Goal: Check status: Check status

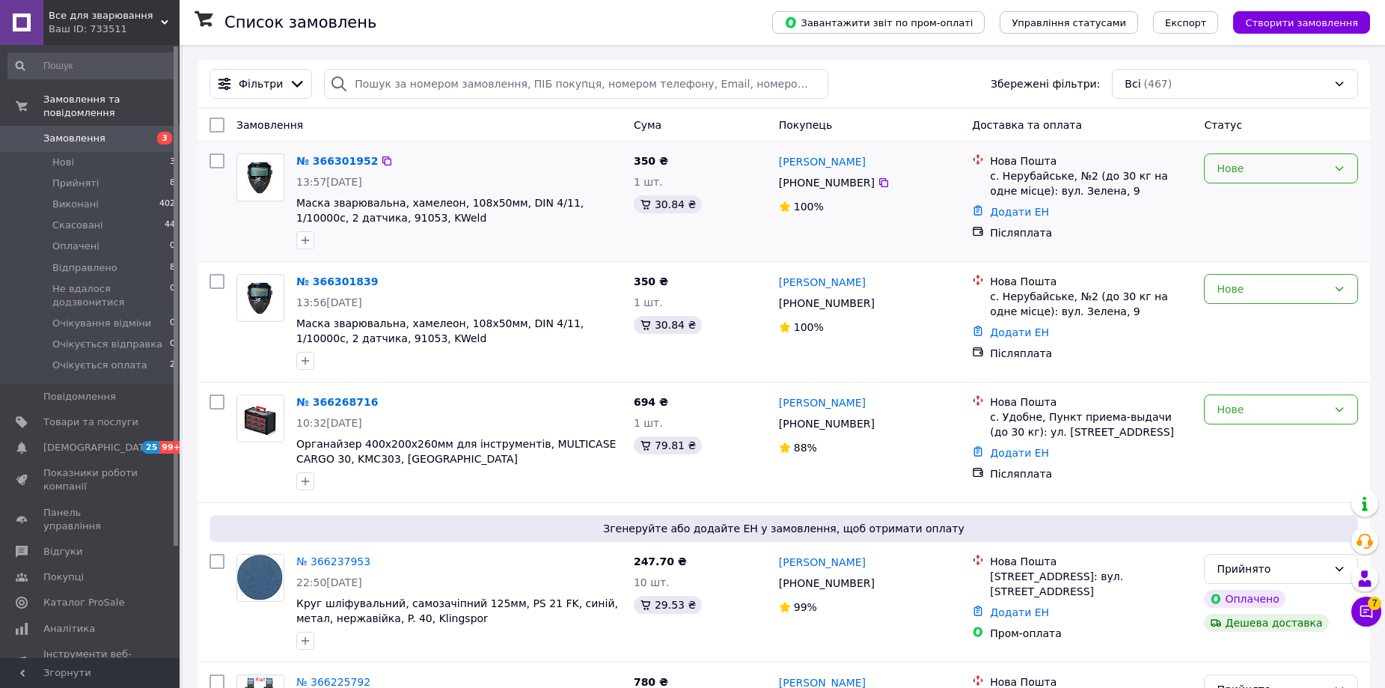
click at [1232, 181] on div "Нове" at bounding box center [1281, 168] width 154 height 30
click at [1227, 174] on div "Нове" at bounding box center [1272, 168] width 111 height 16
click at [1229, 173] on div "Нове" at bounding box center [1272, 168] width 111 height 16
click at [1270, 417] on div "Нове" at bounding box center [1272, 409] width 111 height 16
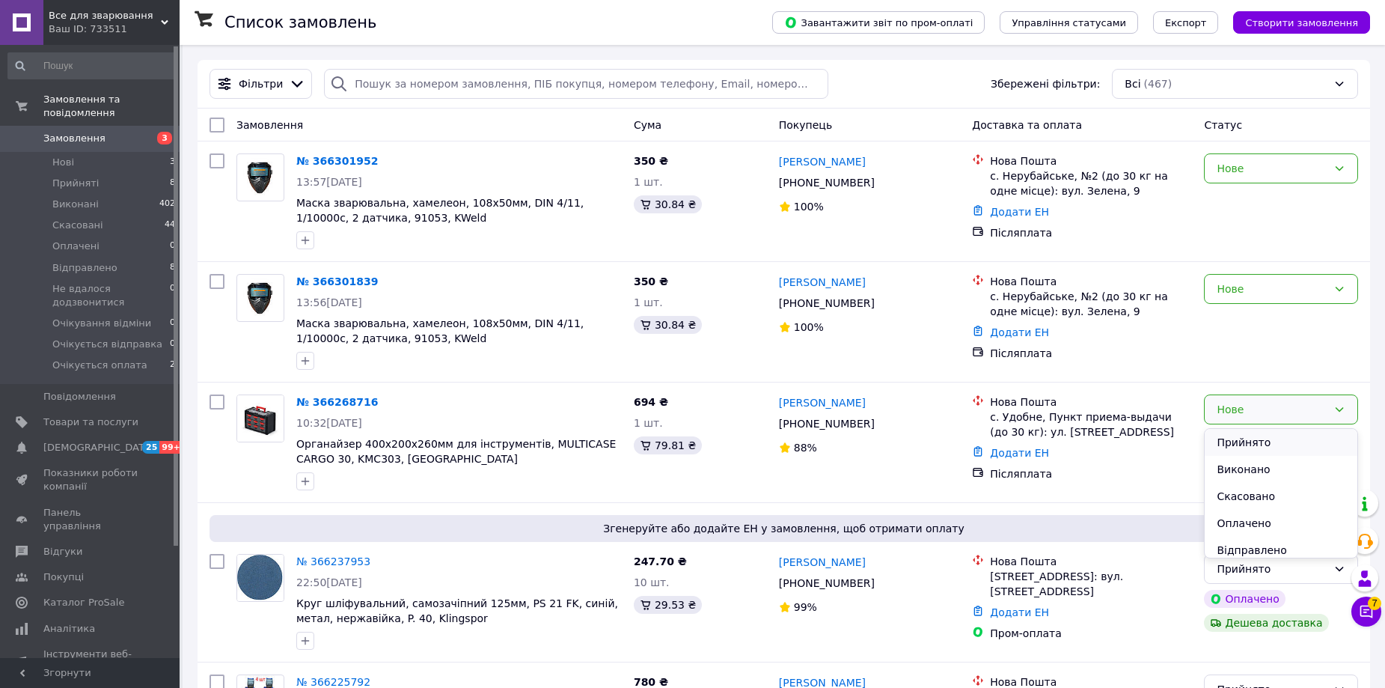
click at [1249, 446] on li "Прийнято" at bounding box center [1281, 442] width 153 height 27
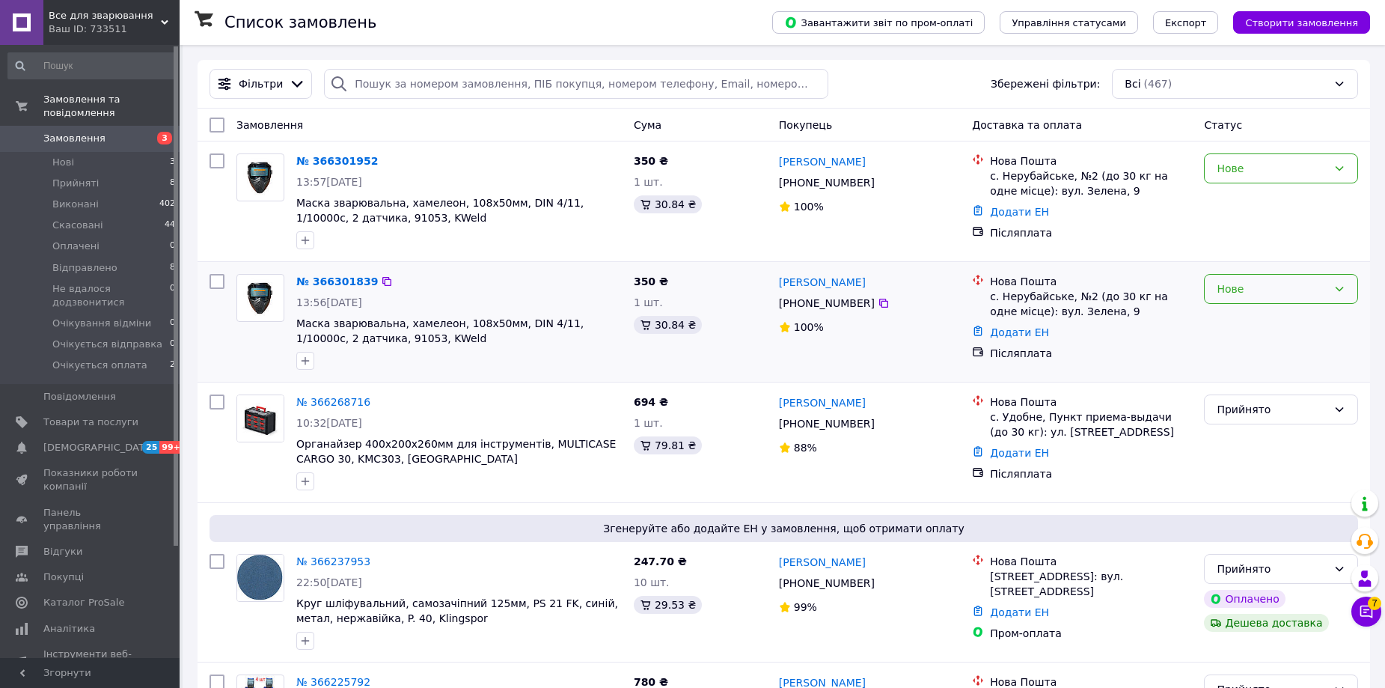
click at [1226, 287] on div "Нове" at bounding box center [1272, 289] width 111 height 16
click at [1237, 317] on li "Прийнято" at bounding box center [1281, 321] width 153 height 27
click at [1237, 168] on div "Нове" at bounding box center [1272, 168] width 111 height 16
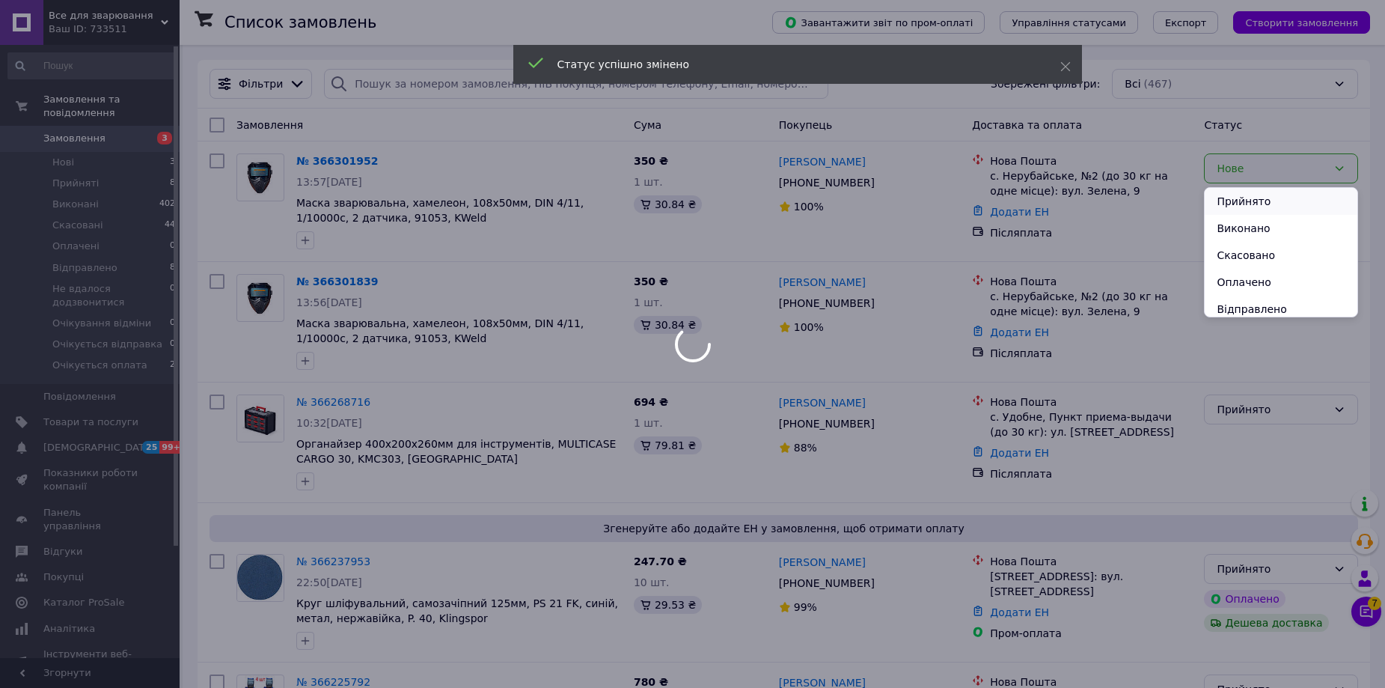
click at [1236, 203] on li "Прийнято" at bounding box center [1281, 201] width 153 height 27
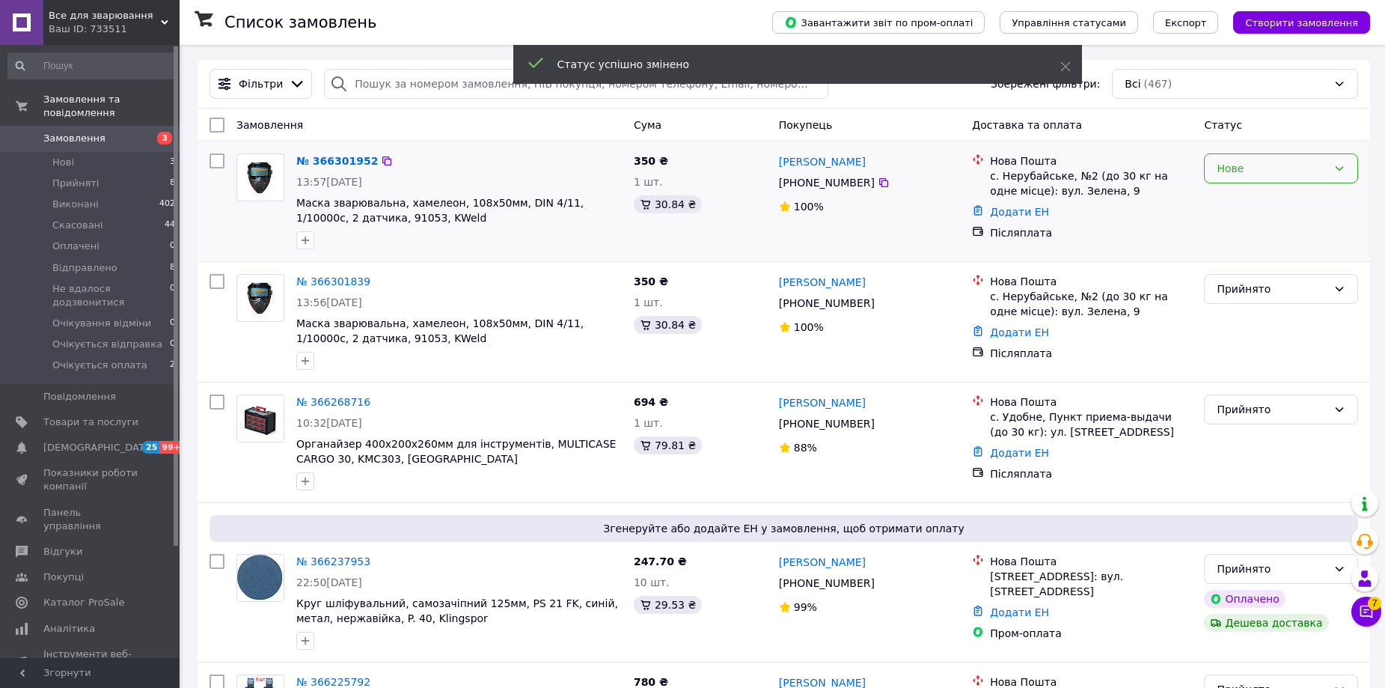
click at [1267, 169] on div "Нове" at bounding box center [1272, 168] width 111 height 16
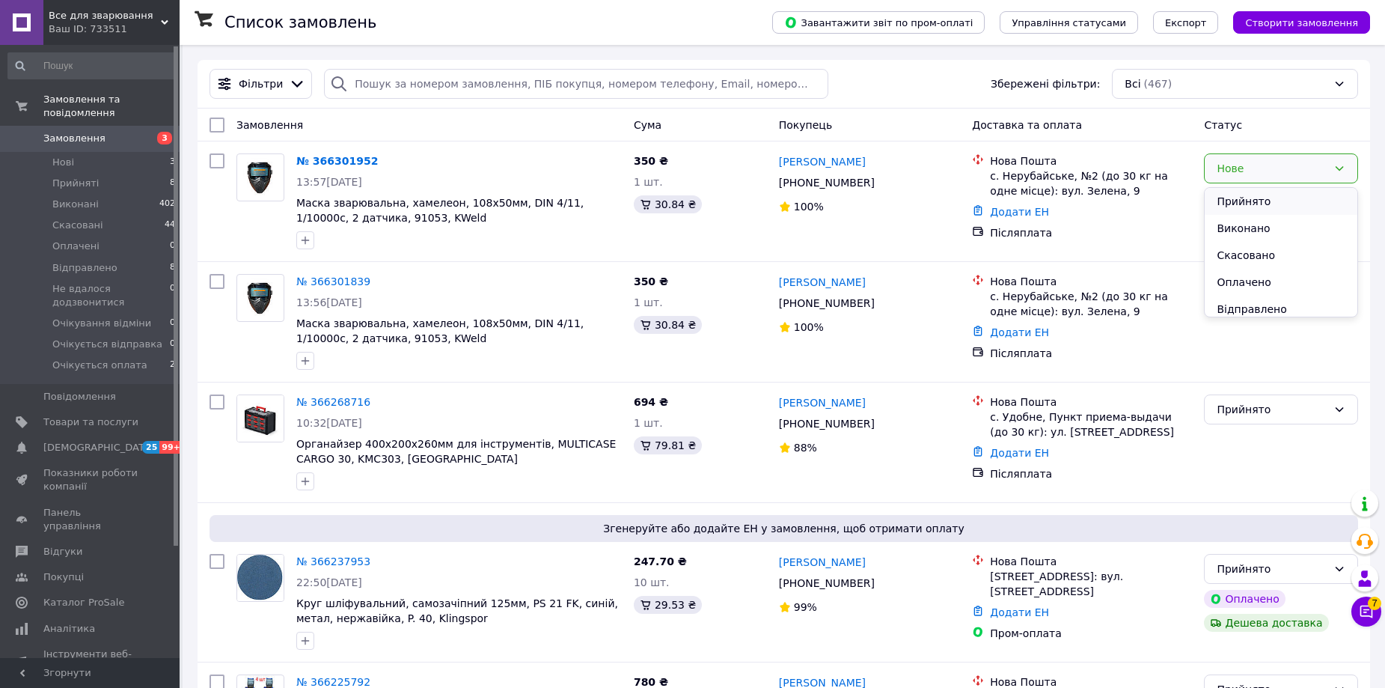
click at [1235, 198] on li "Прийнято" at bounding box center [1281, 201] width 153 height 27
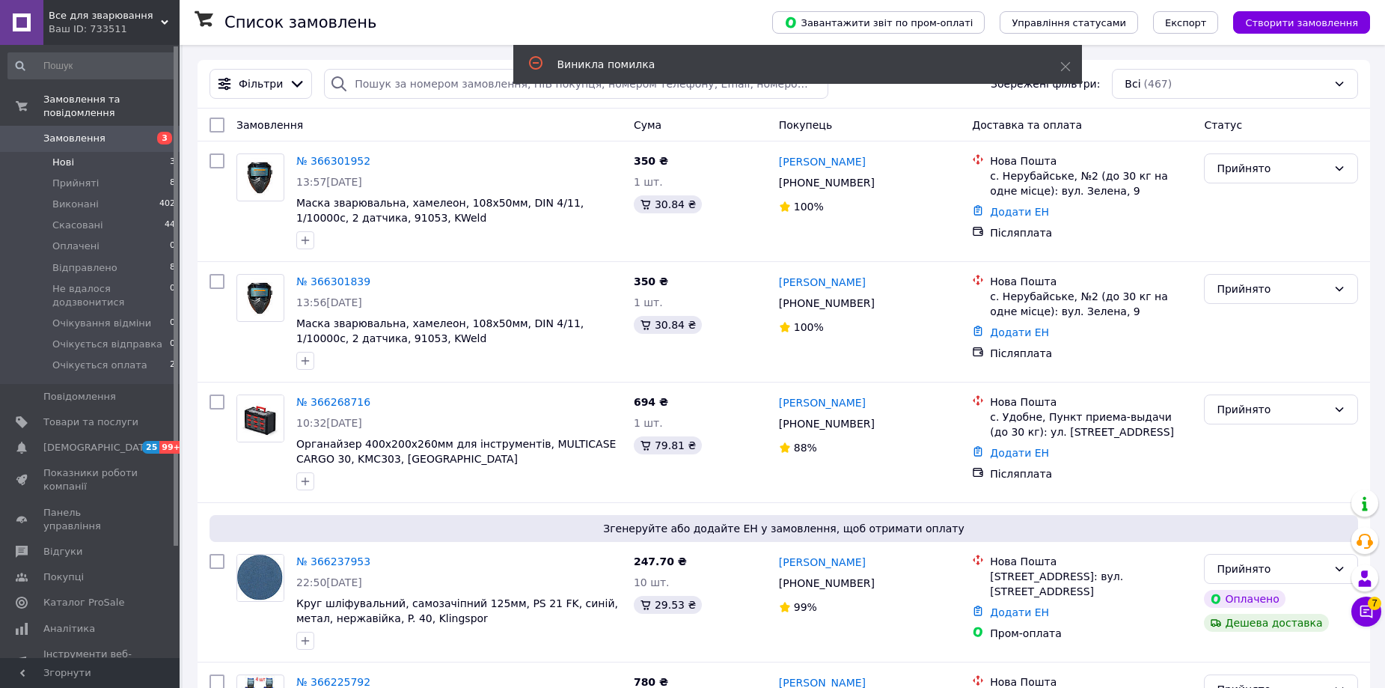
click at [78, 152] on li "Нові 3" at bounding box center [92, 162] width 184 height 21
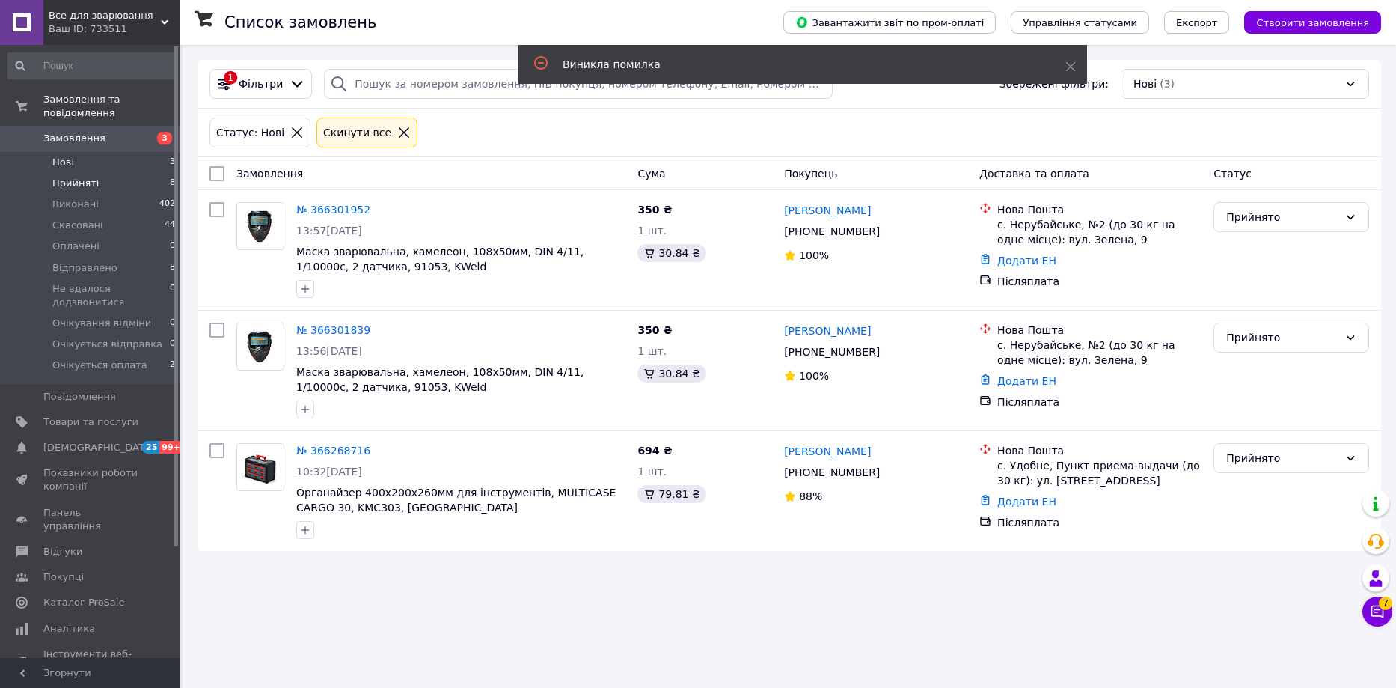
click at [76, 177] on span "Прийняті" at bounding box center [75, 183] width 46 height 13
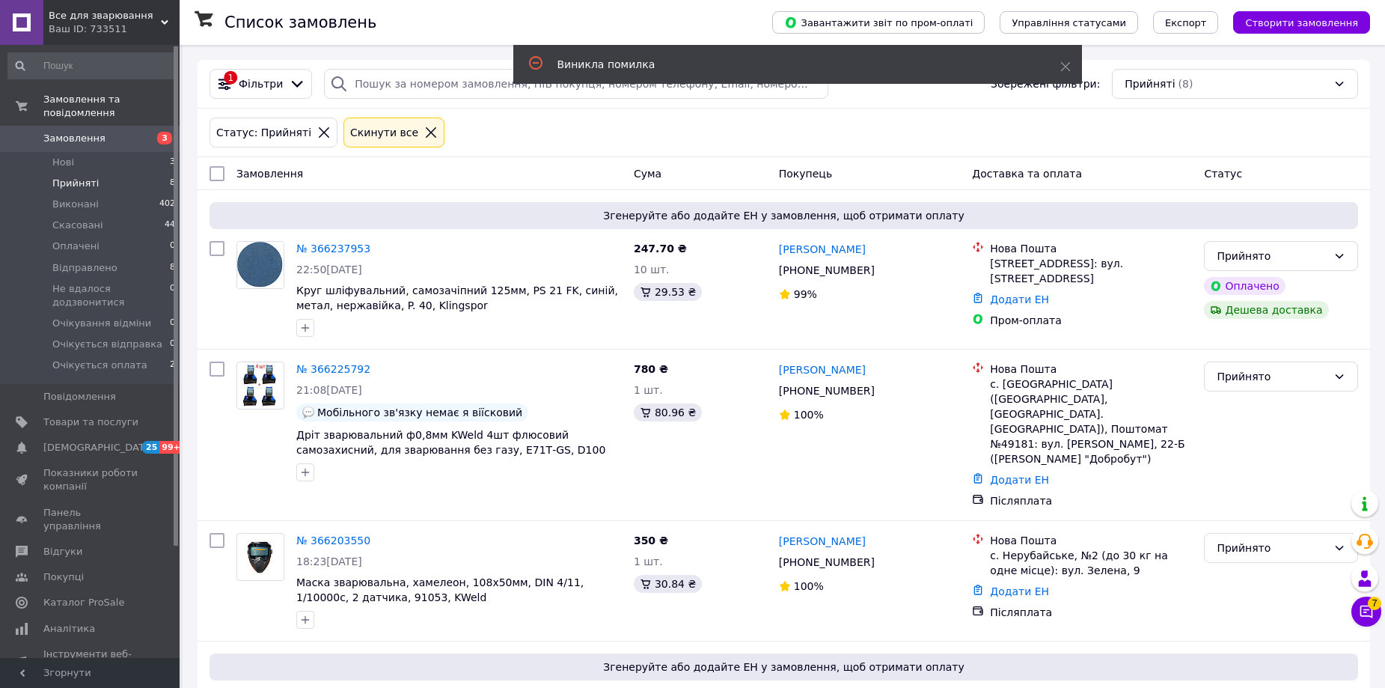
click at [97, 19] on span "Все для зварювання" at bounding box center [105, 15] width 112 height 13
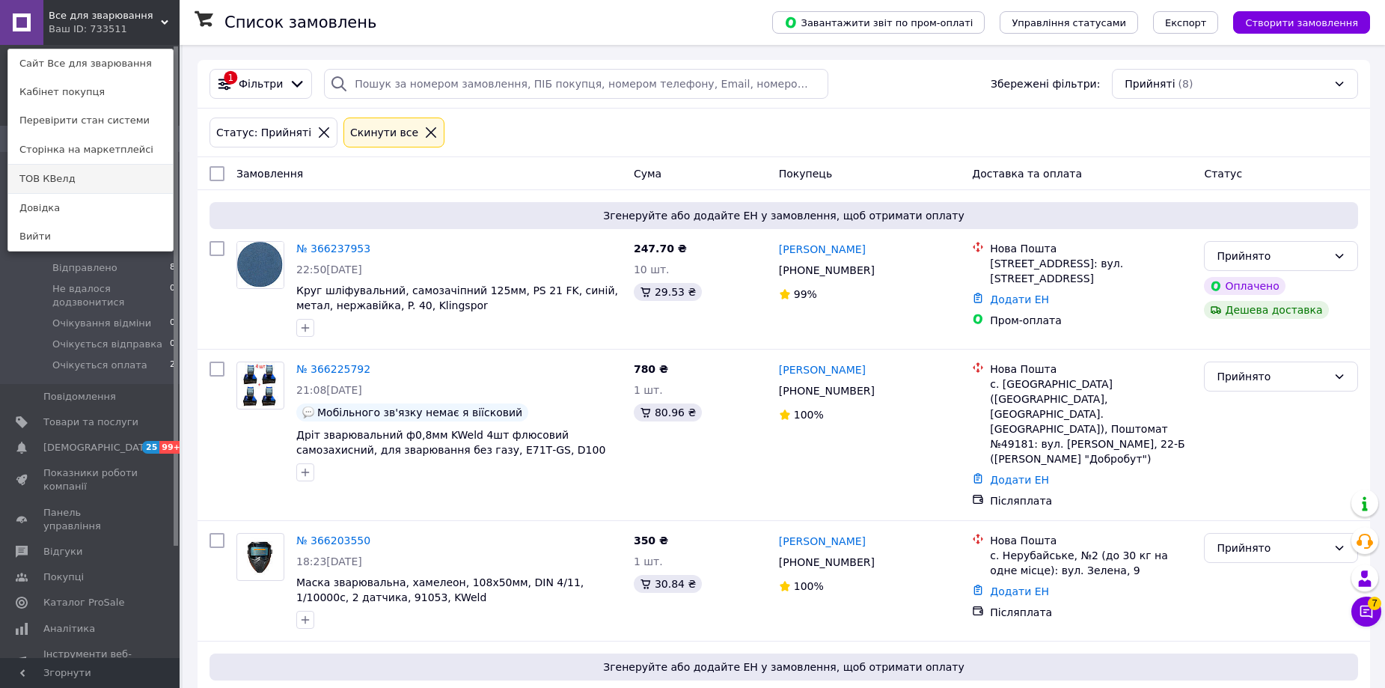
click at [72, 177] on link "ТОВ КВелд" at bounding box center [90, 179] width 165 height 28
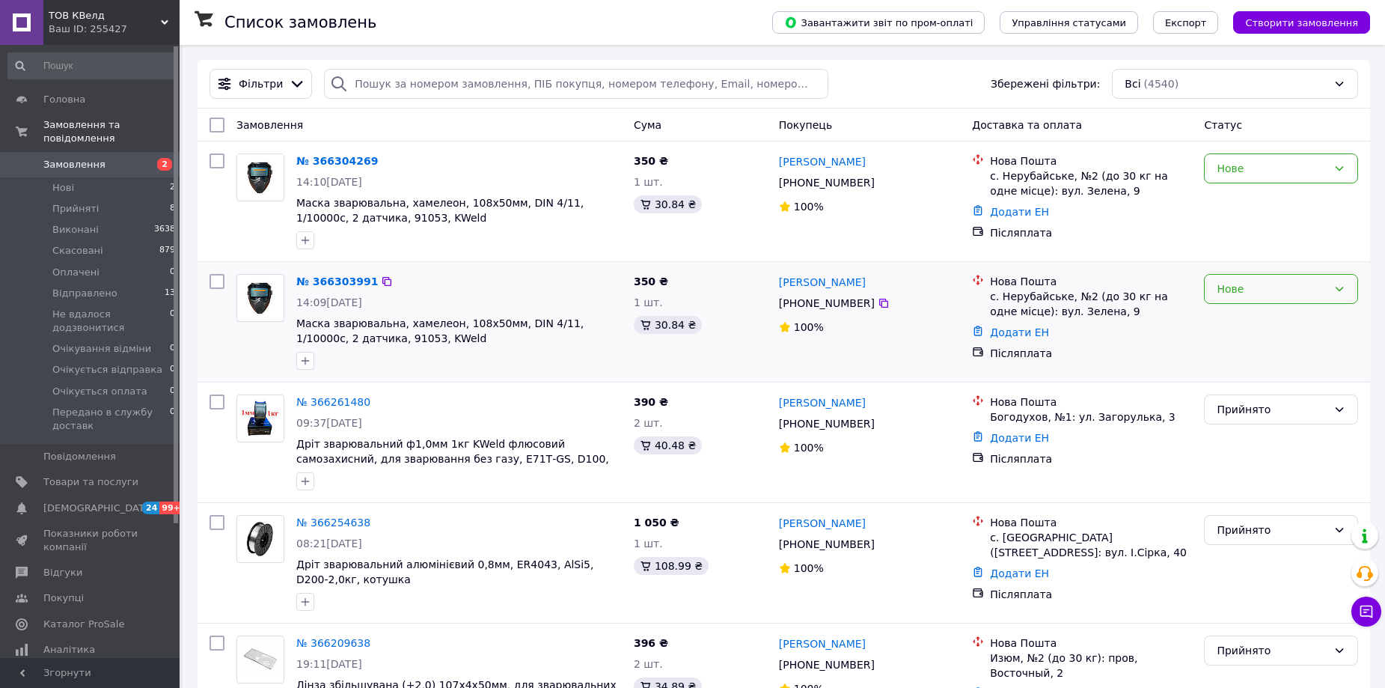
click at [1217, 288] on div "Нове" at bounding box center [1272, 289] width 111 height 16
click at [1232, 322] on li "Прийнято" at bounding box center [1281, 321] width 153 height 27
click at [1225, 167] on div "Нове" at bounding box center [1272, 168] width 111 height 16
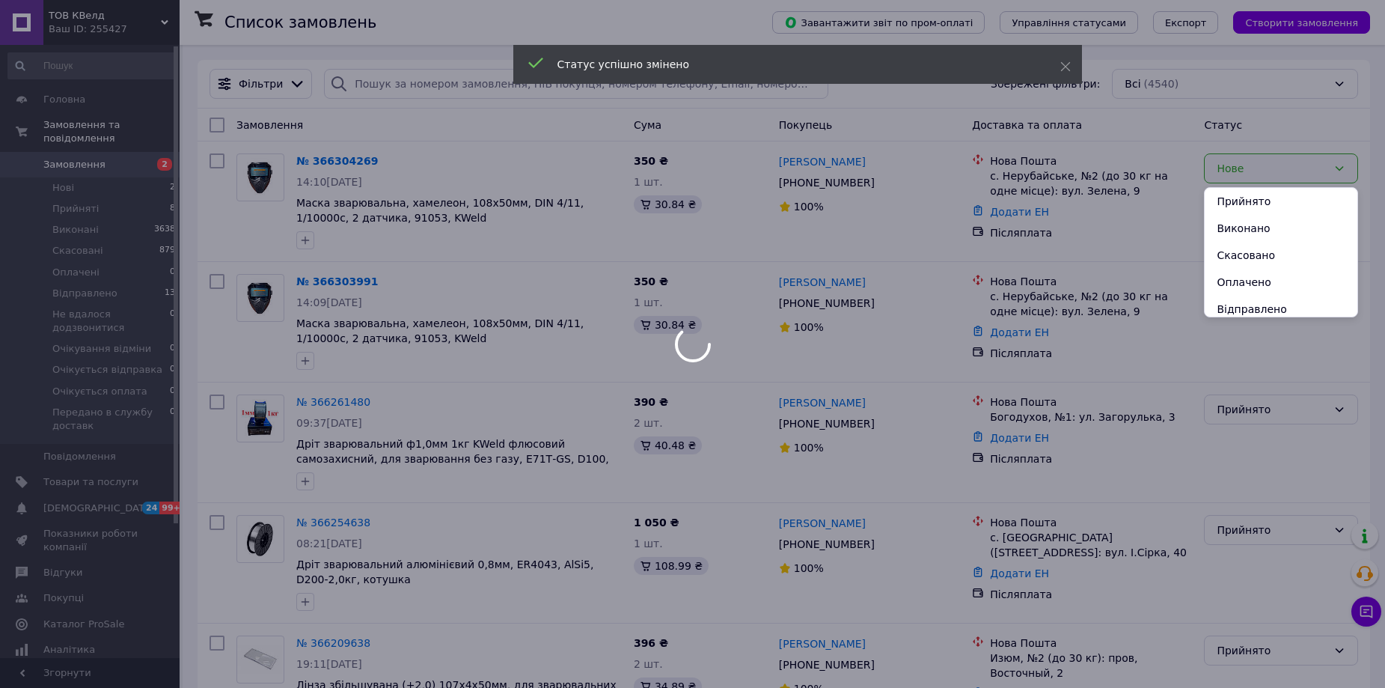
click at [1154, 156] on div at bounding box center [692, 344] width 1385 height 688
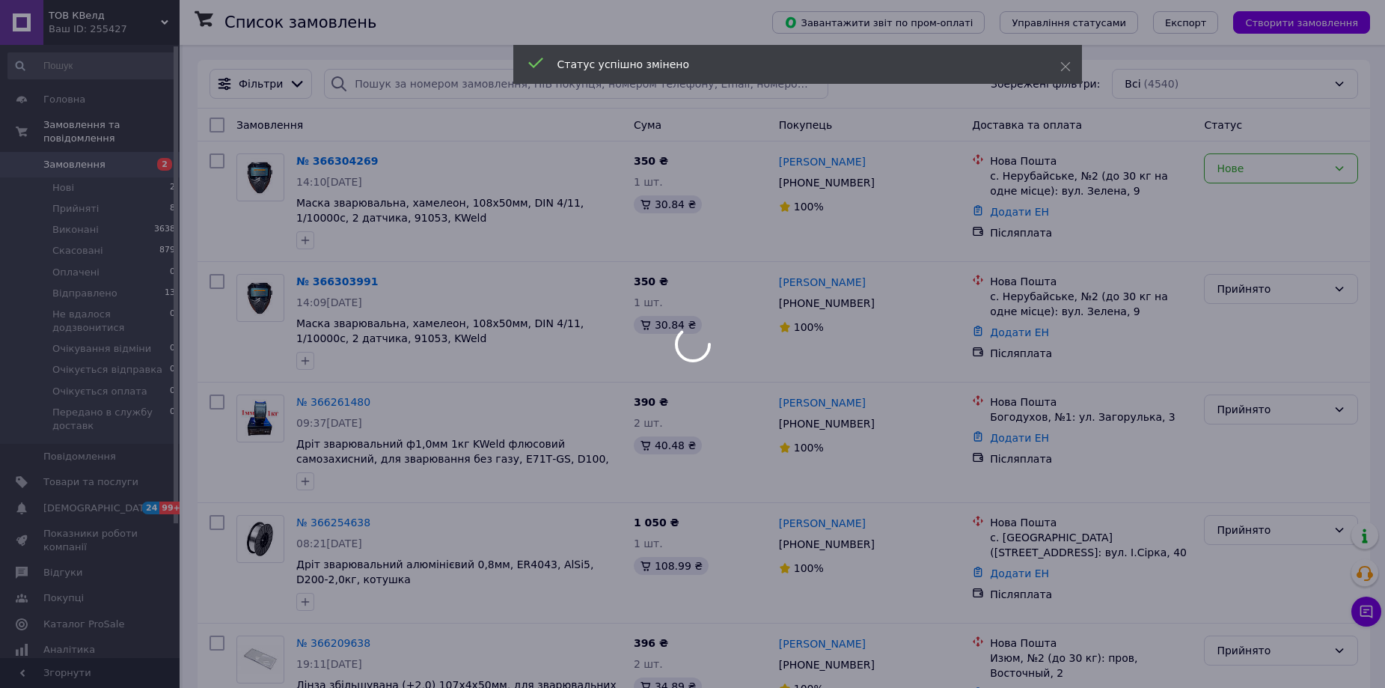
click at [1197, 130] on div at bounding box center [692, 344] width 1385 height 688
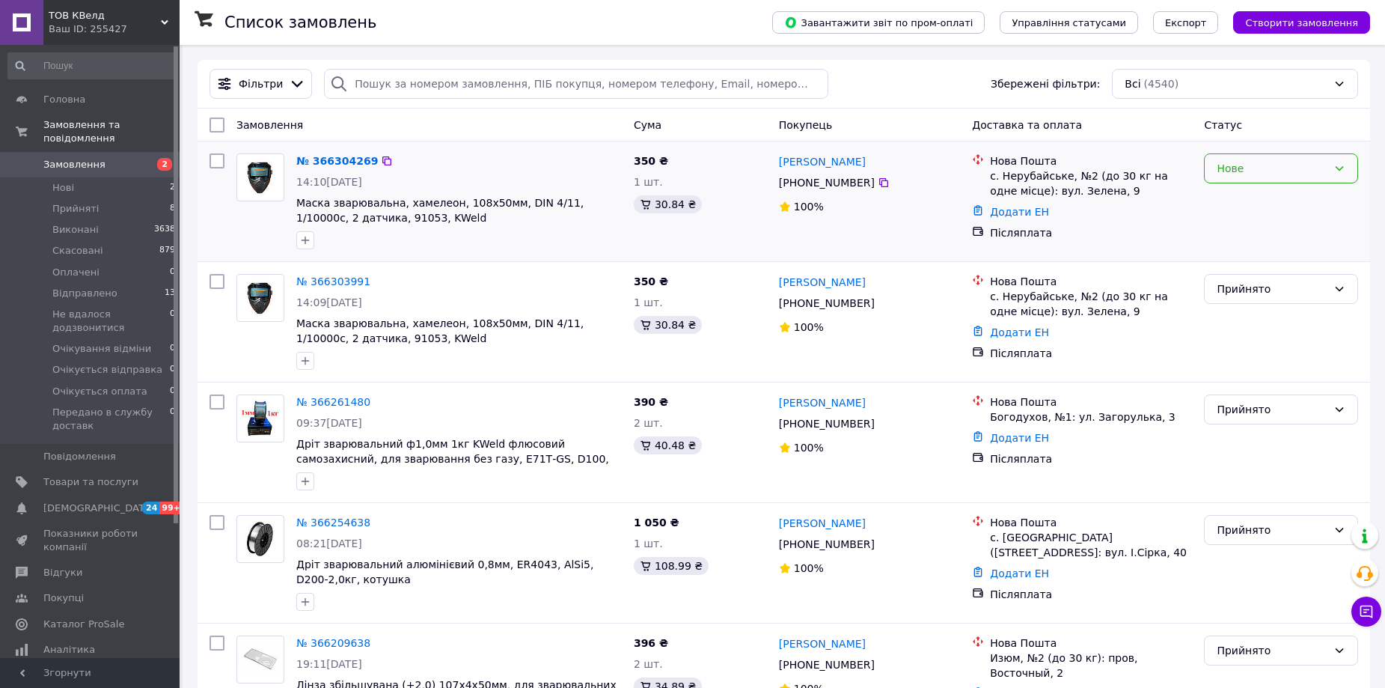
click at [1250, 166] on div "Нове" at bounding box center [1272, 168] width 111 height 16
click at [1252, 196] on li "Прийнято" at bounding box center [1281, 201] width 153 height 27
click at [341, 158] on link "№ 366304269" at bounding box center [333, 161] width 74 height 12
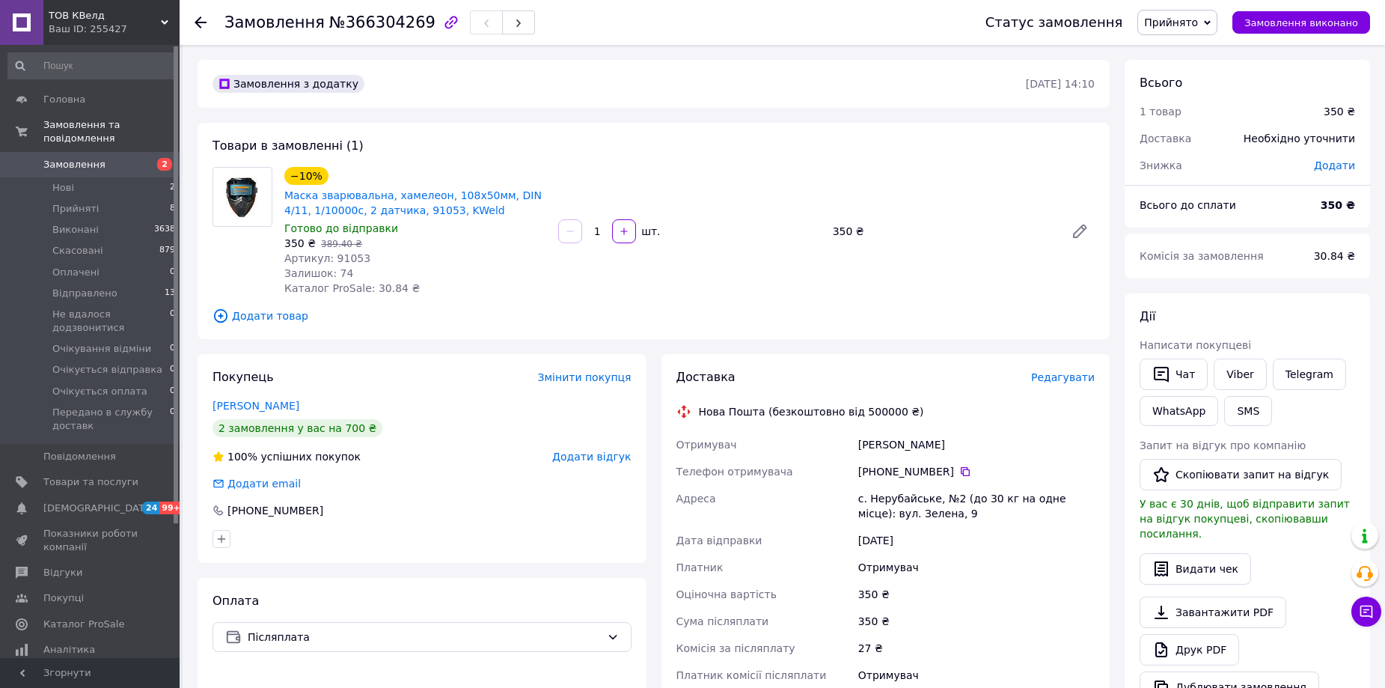
click at [105, 28] on div "Ваш ID: 255427" at bounding box center [114, 28] width 131 height 13
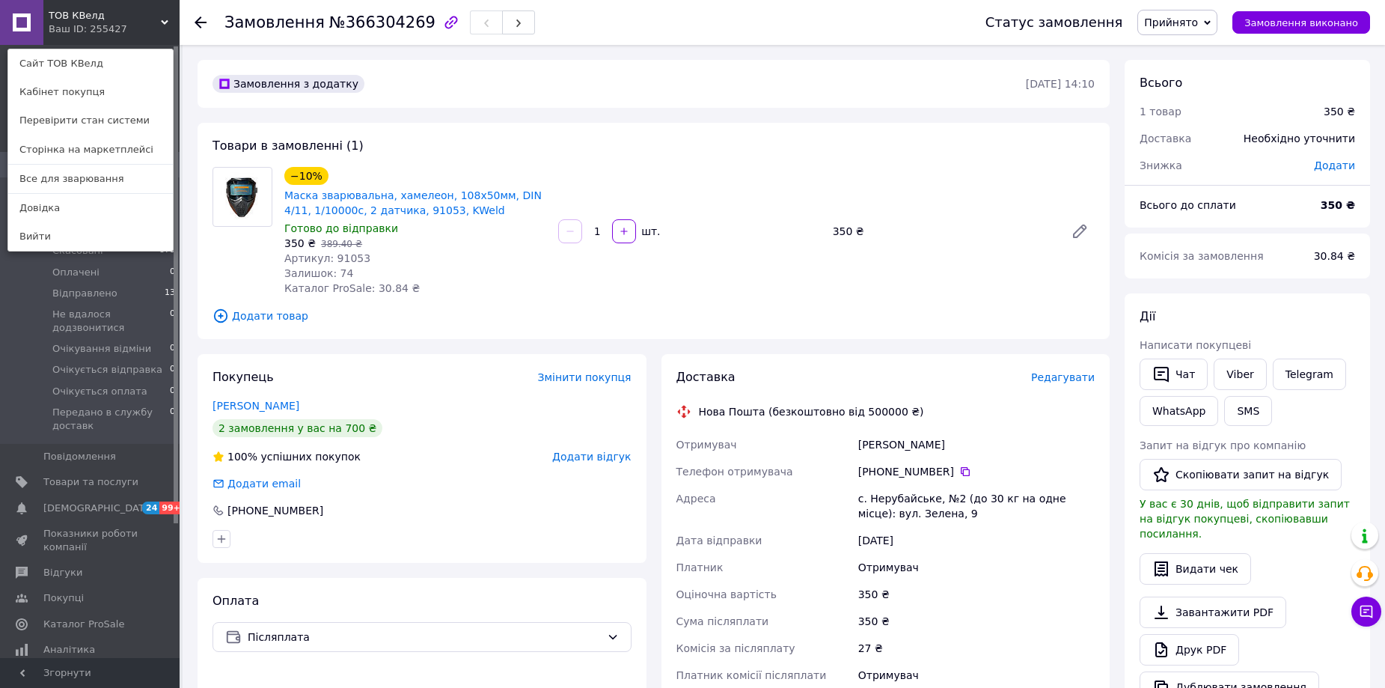
click at [197, 25] on icon at bounding box center [201, 22] width 12 height 12
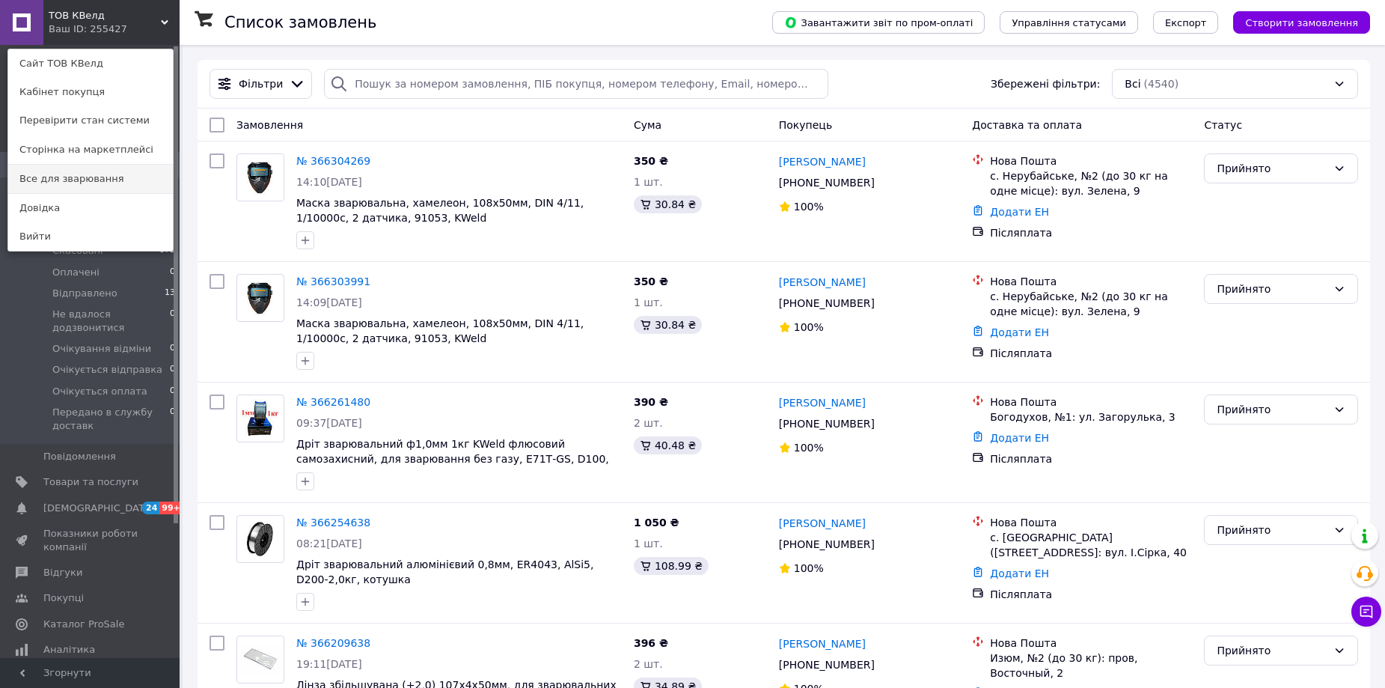
click at [80, 182] on link "Все для зварювання" at bounding box center [90, 179] width 165 height 28
